Goal: Find specific page/section

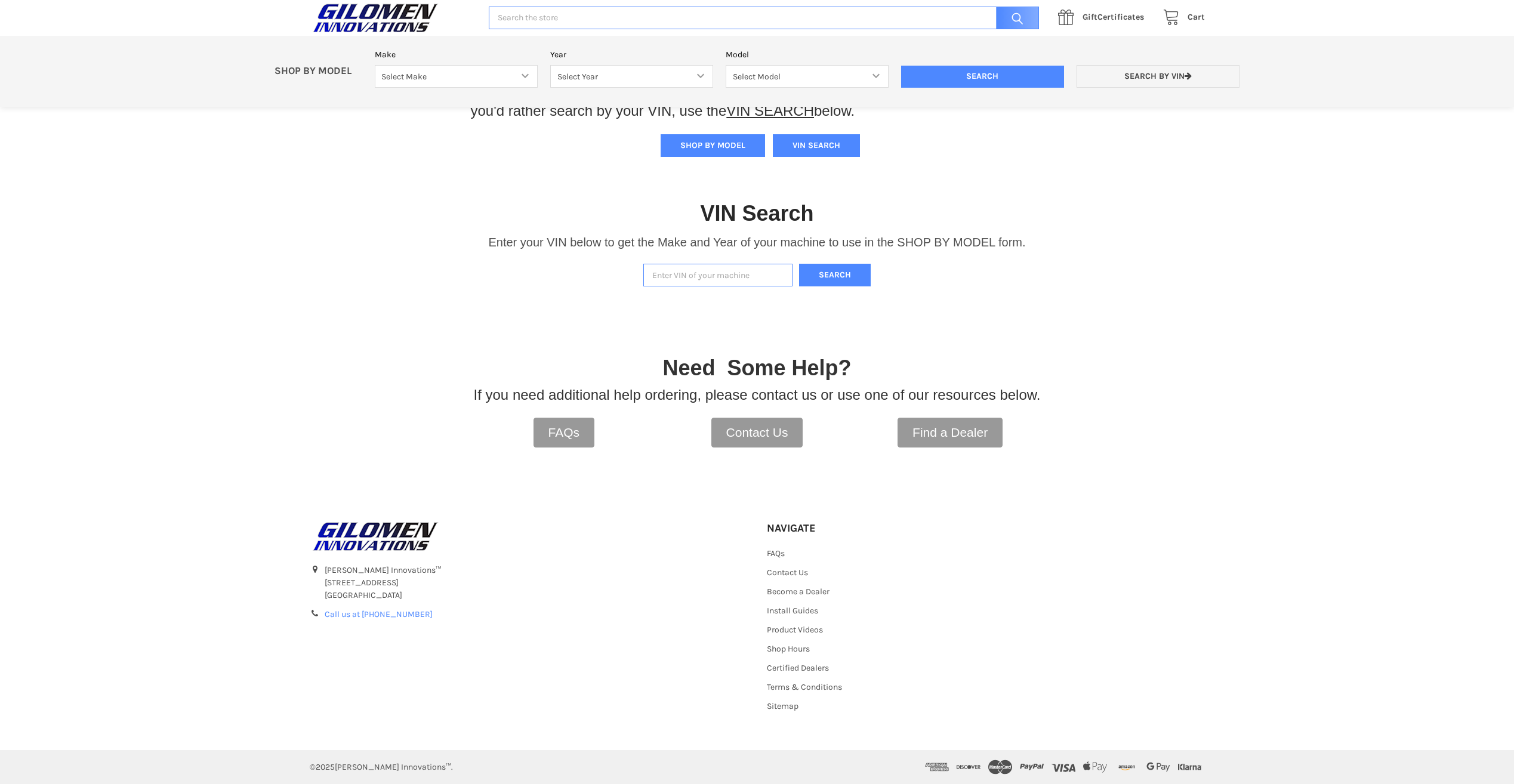
click at [694, 274] on input "Enter VIN of your machine" at bounding box center [718, 275] width 149 height 23
click at [666, 272] on input "3NsNMC998RF297612" at bounding box center [718, 275] width 149 height 23
type input "[US_VEHICLE_IDENTIFICATION_NUMBER]"
click at [850, 275] on button "Search" at bounding box center [835, 275] width 72 height 23
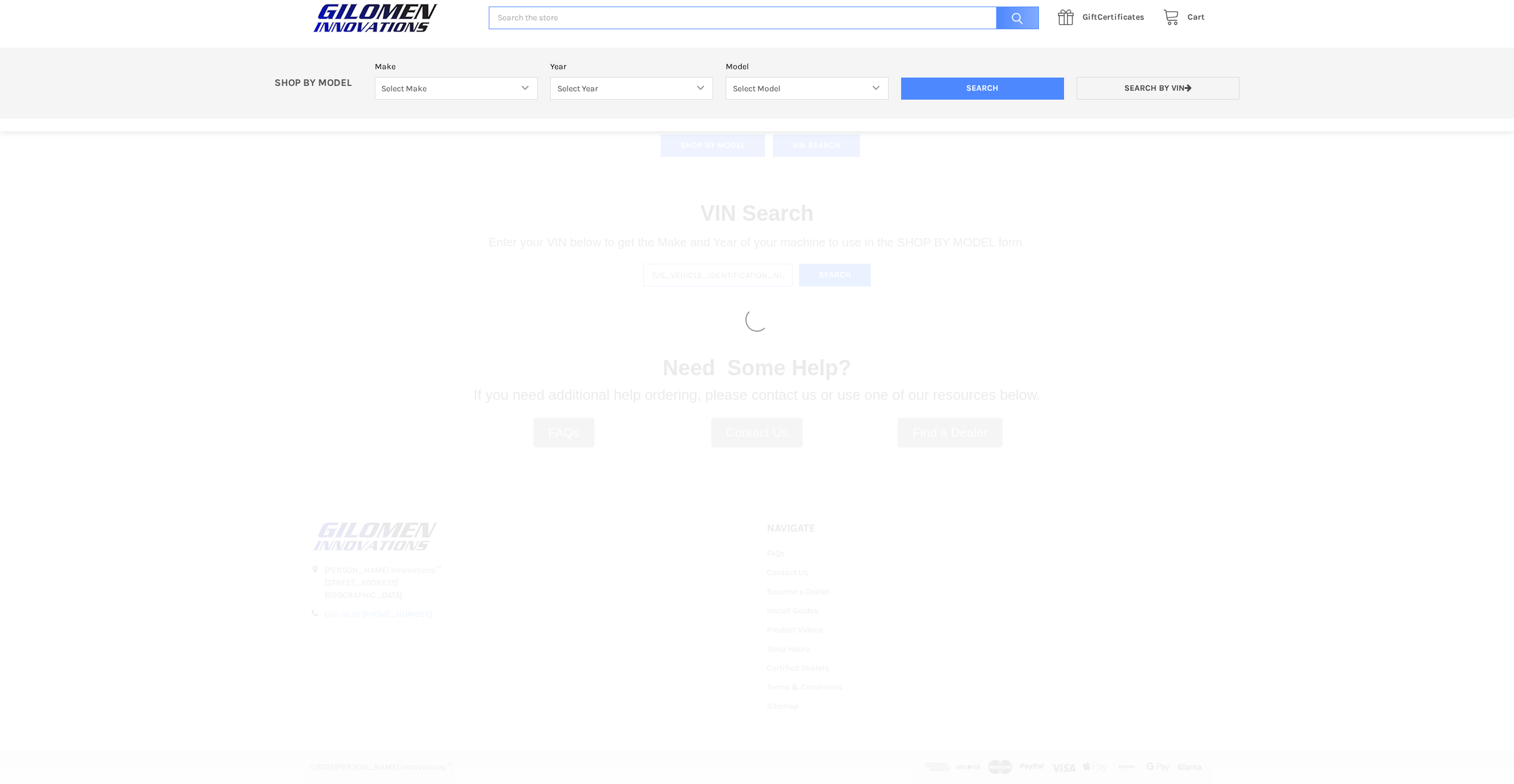
select select "340"
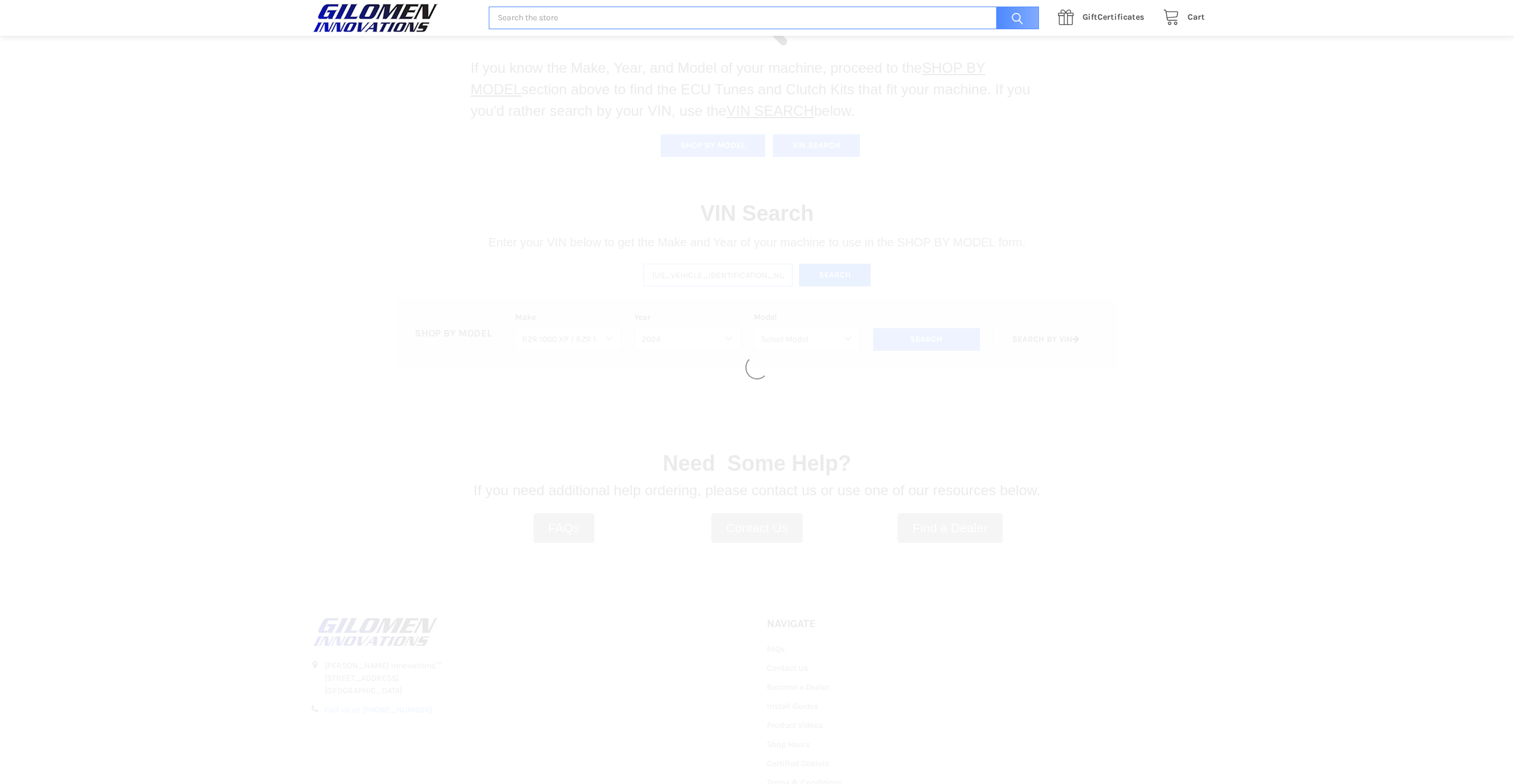
select select "610"
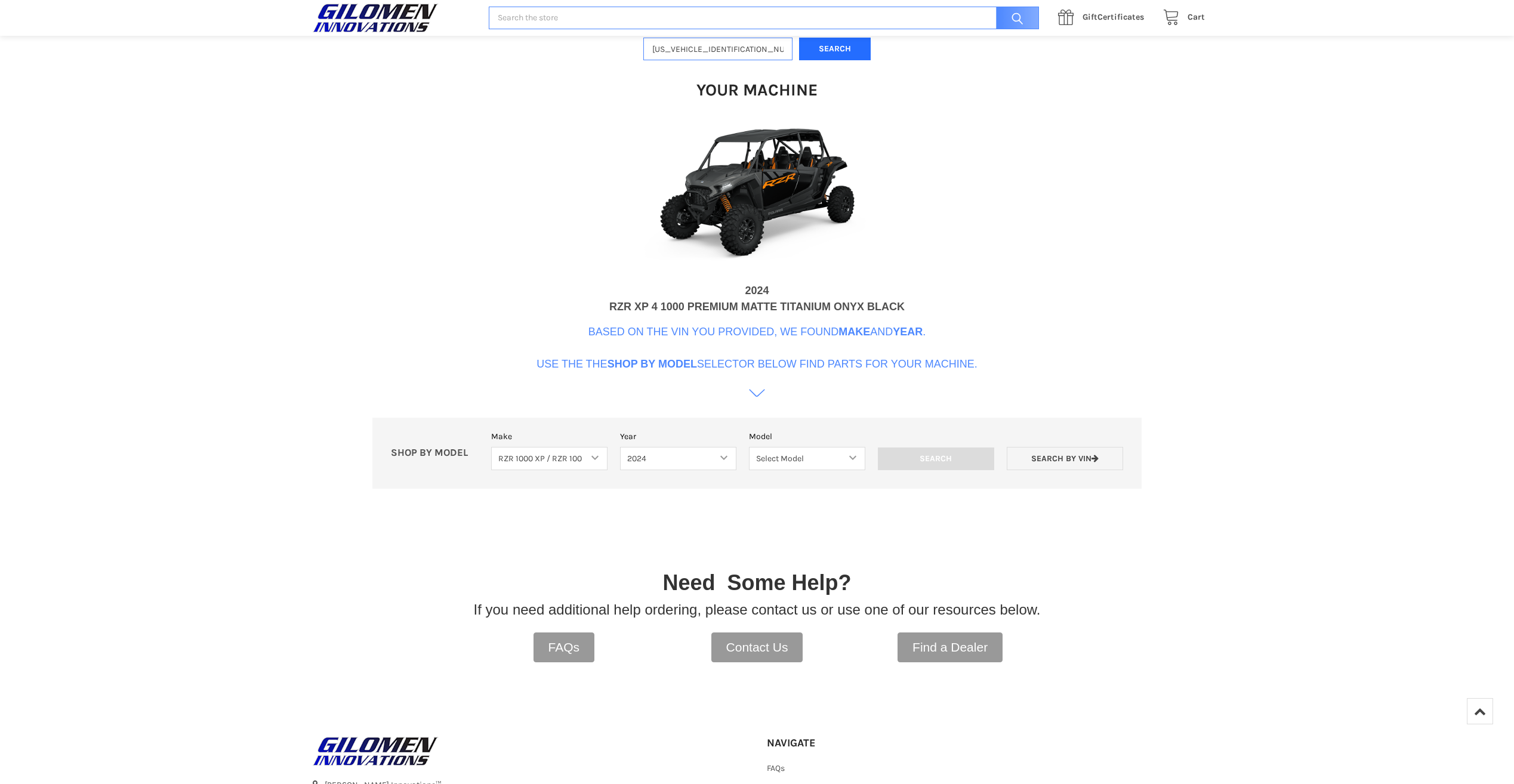
scroll to position [365, 0]
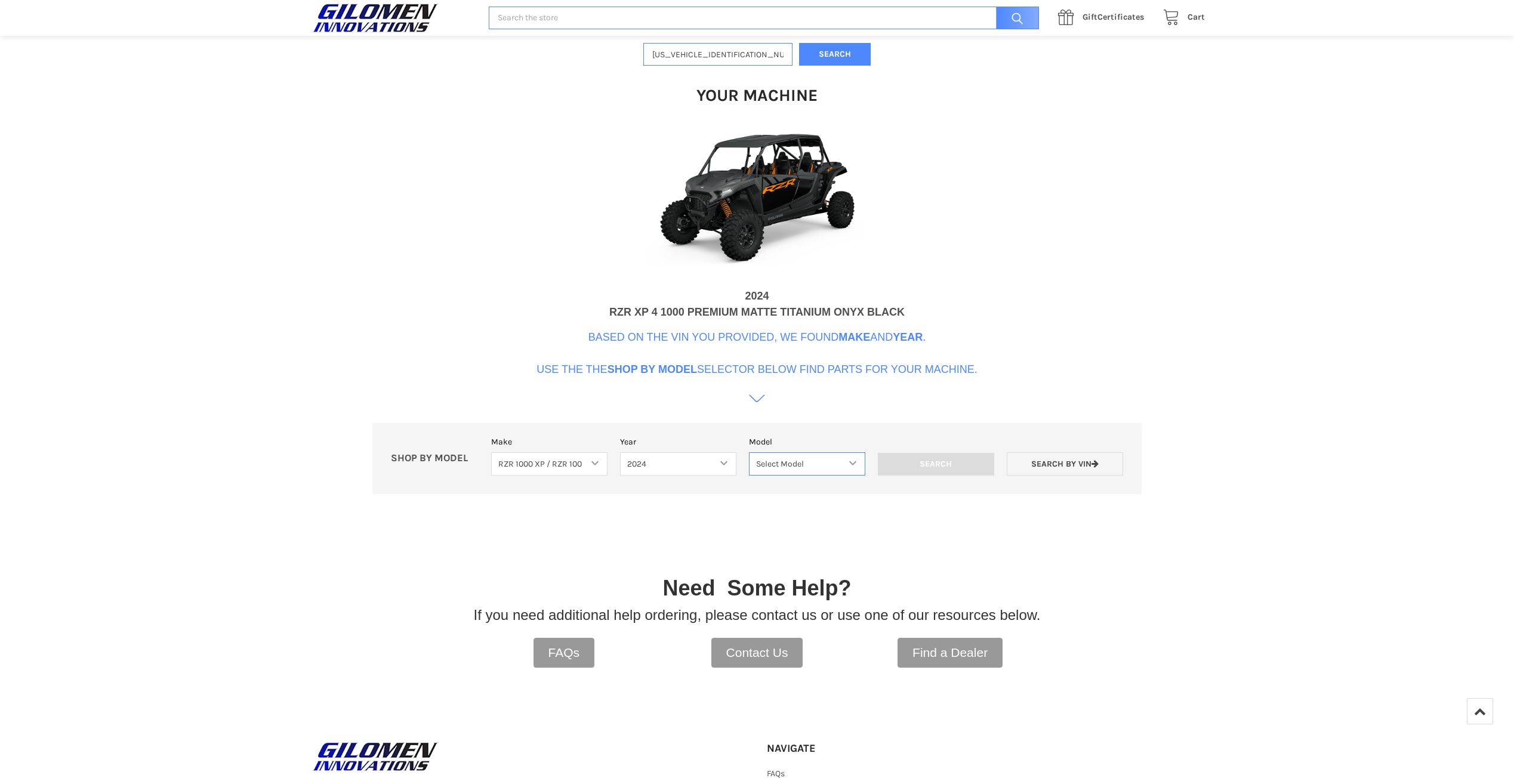
click at [808, 459] on select "Select Model RZR TRAIL S 1000 RZR XP AND XP4 MODELS" at bounding box center [807, 463] width 117 height 23
select select "611"
click at [749, 452] on select "Select Model RZR TRAIL S 1000 RZR XP AND XP4 MODELS" at bounding box center [807, 463] width 117 height 23
click at [929, 466] on input "Search" at bounding box center [936, 464] width 117 height 23
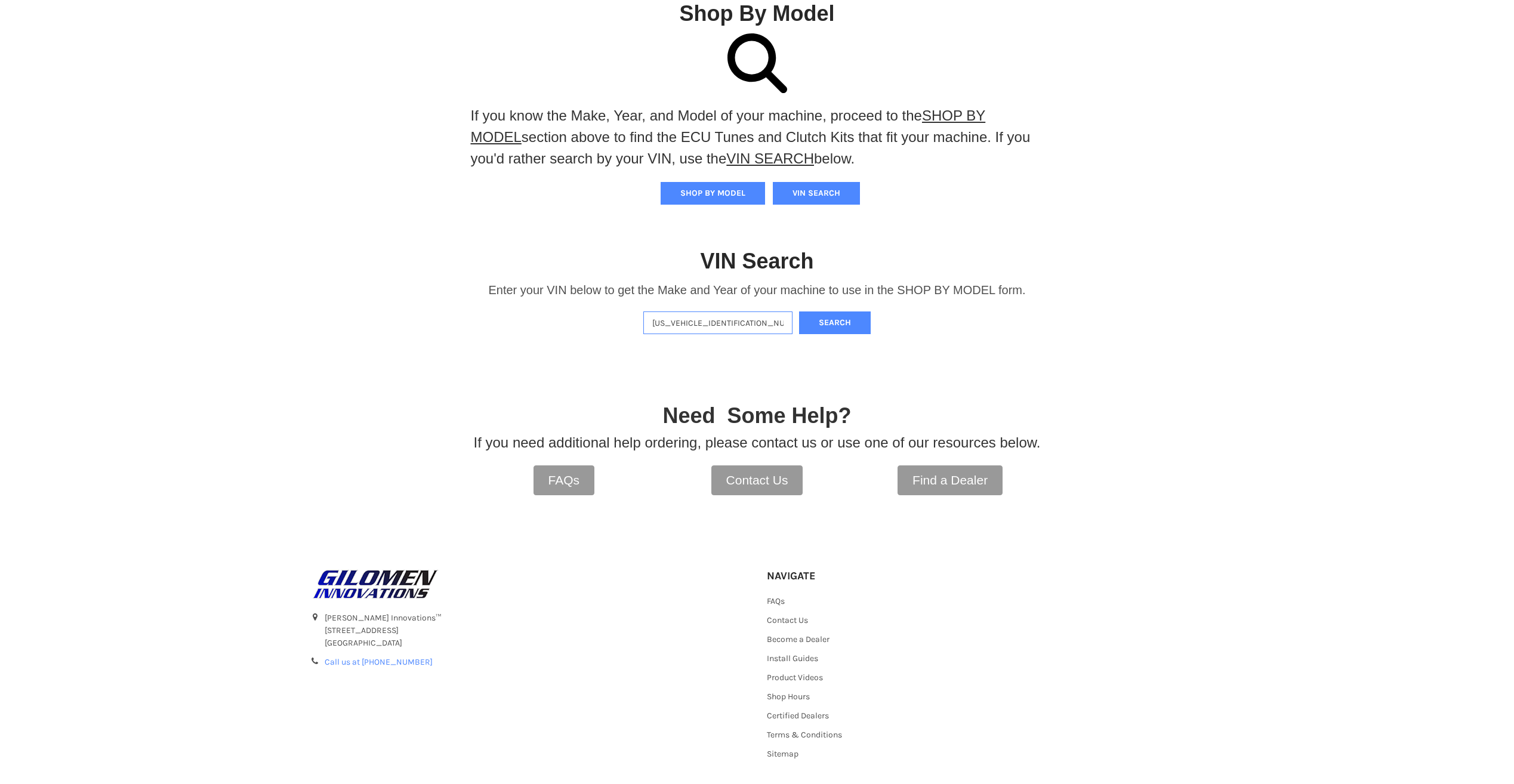
scroll to position [144, 0]
